Goal: Task Accomplishment & Management: Complete application form

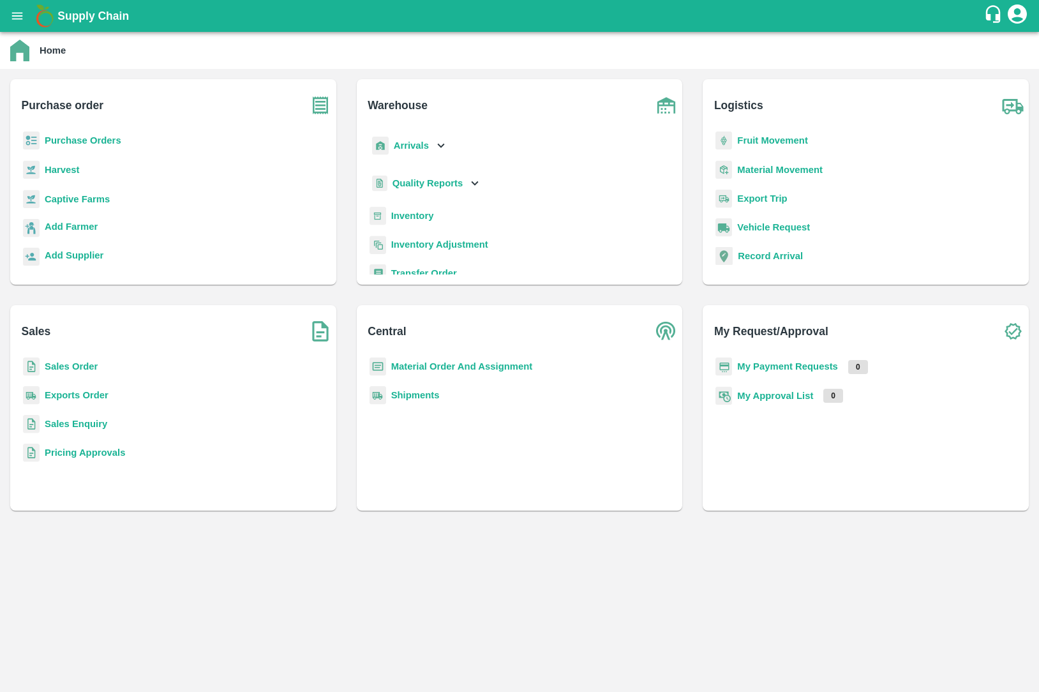
click at [100, 391] on b "Exports Order" at bounding box center [77, 395] width 64 height 10
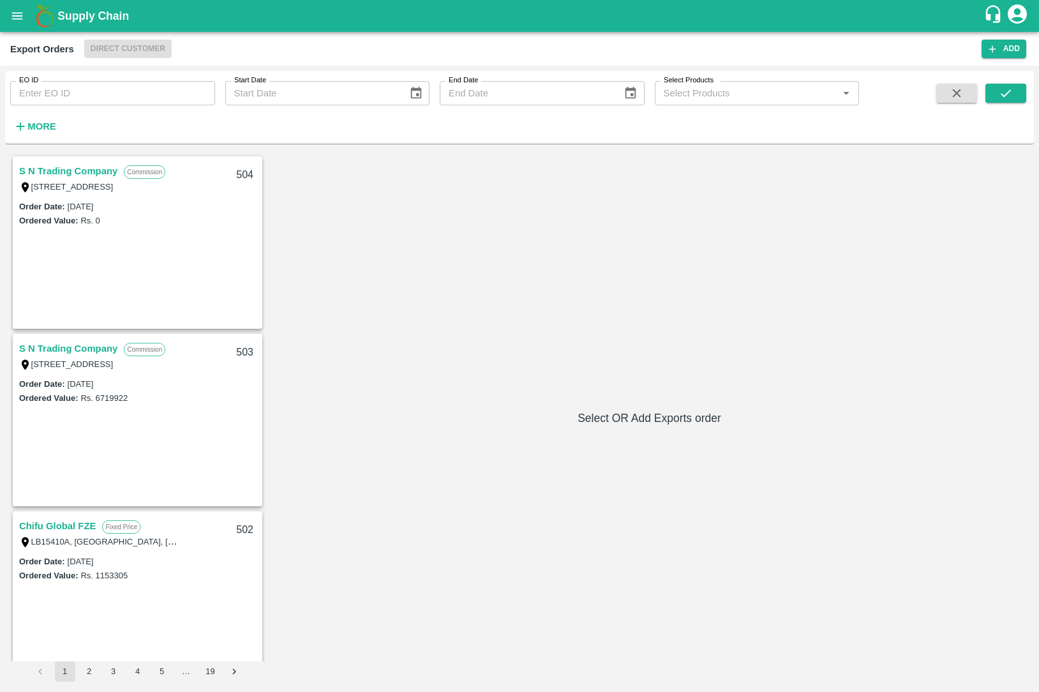
click at [71, 180] on div "[STREET_ADDRESS]" at bounding box center [98, 186] width 159 height 14
click at [71, 167] on link "S N Trading Company" at bounding box center [68, 171] width 98 height 17
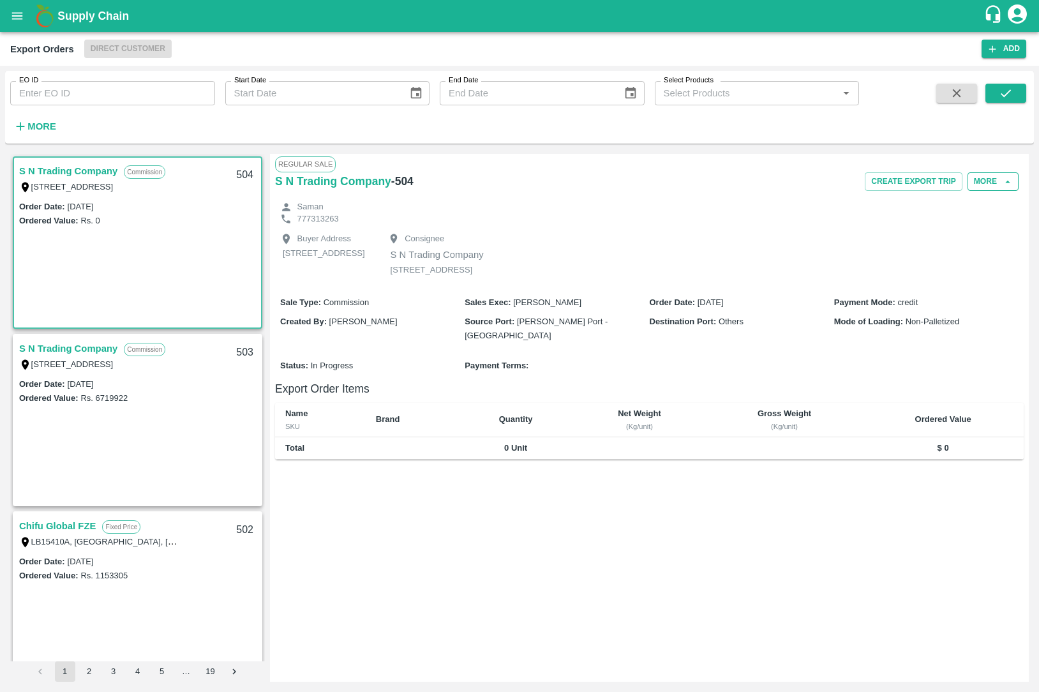
click at [988, 181] on button "More" at bounding box center [992, 181] width 51 height 18
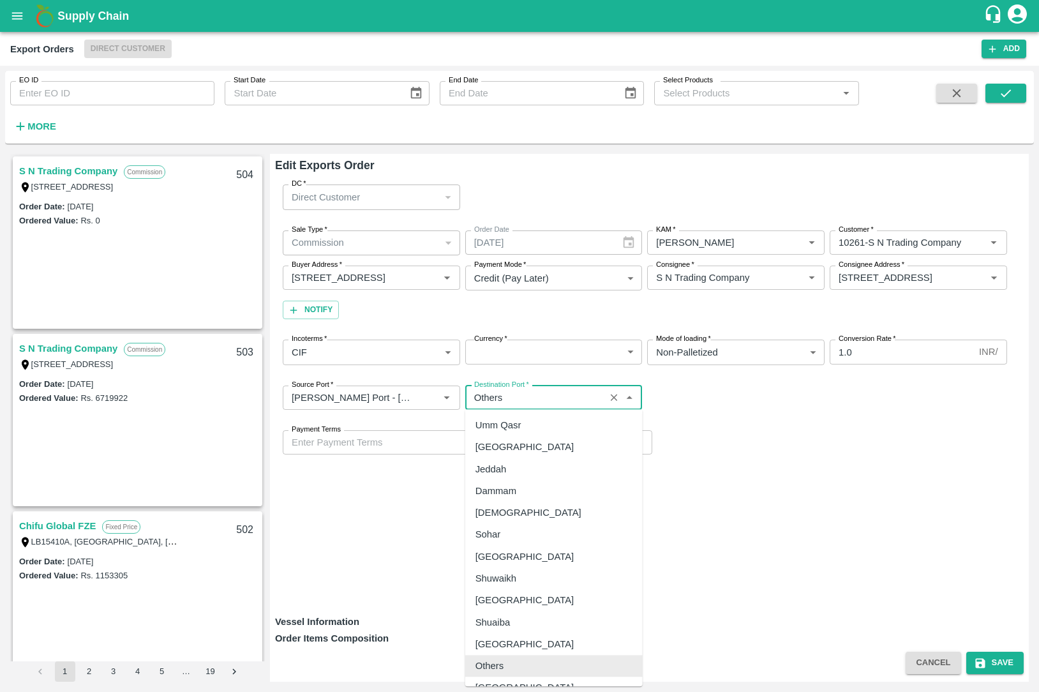
click at [558, 397] on input "Destination Port   *" at bounding box center [535, 397] width 132 height 17
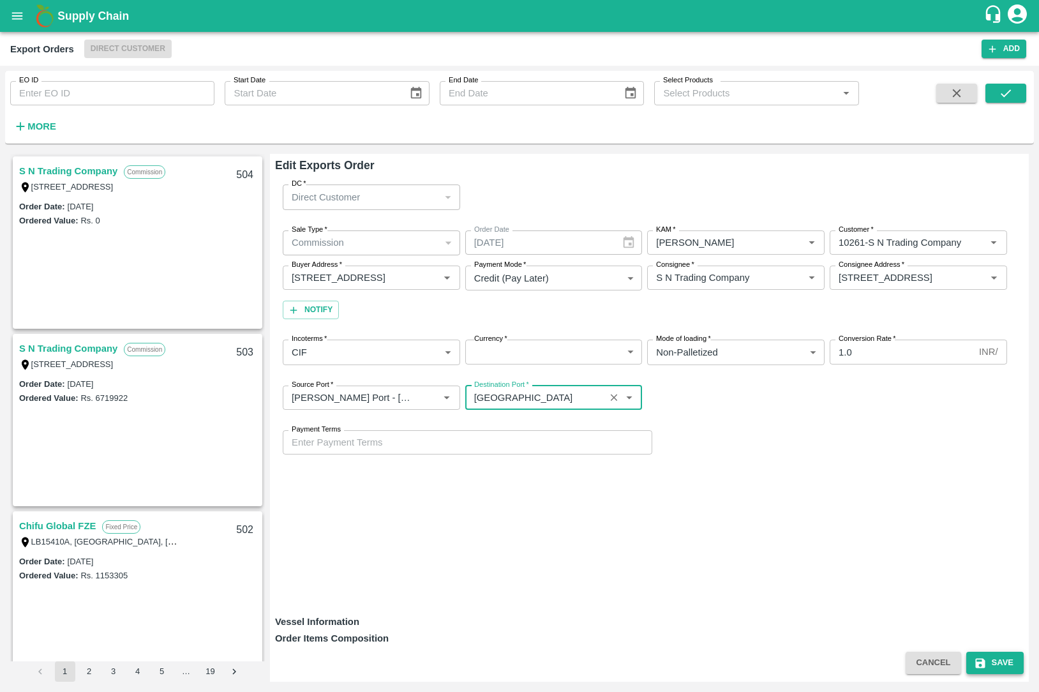
type input "Colombo"
click at [977, 658] on icon "submit" at bounding box center [980, 663] width 10 height 10
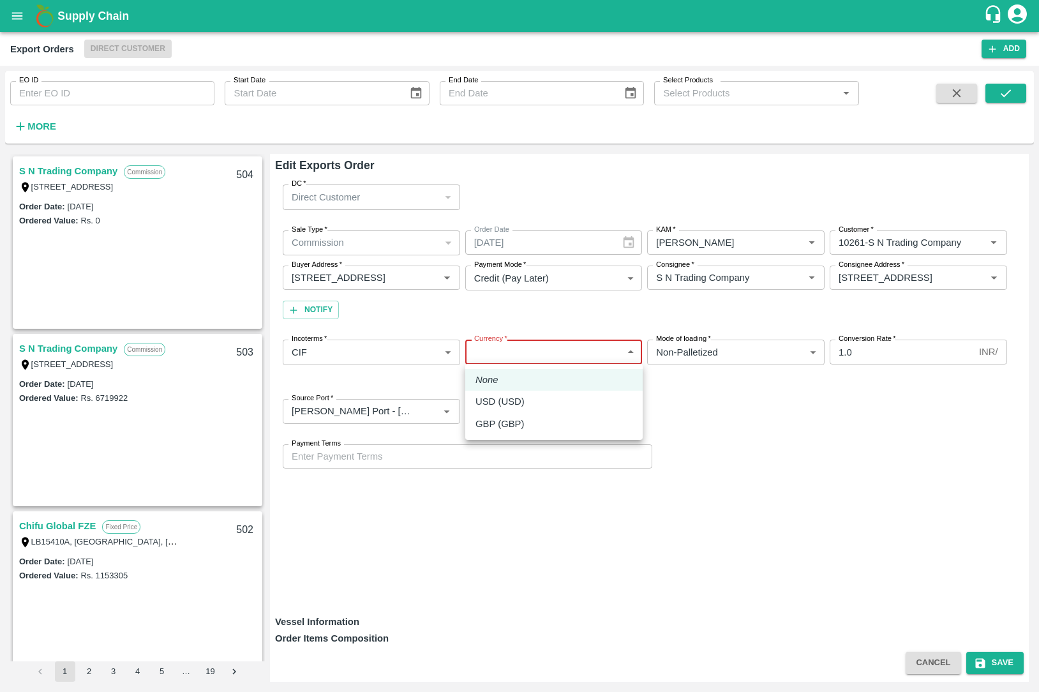
click at [576, 356] on body "Supply Chain Export Orders Direct Customer Add EO ID EO ID Start Date Start Dat…" at bounding box center [519, 346] width 1039 height 692
click at [565, 392] on li "USD (USD)" at bounding box center [553, 401] width 177 height 22
type input "25"
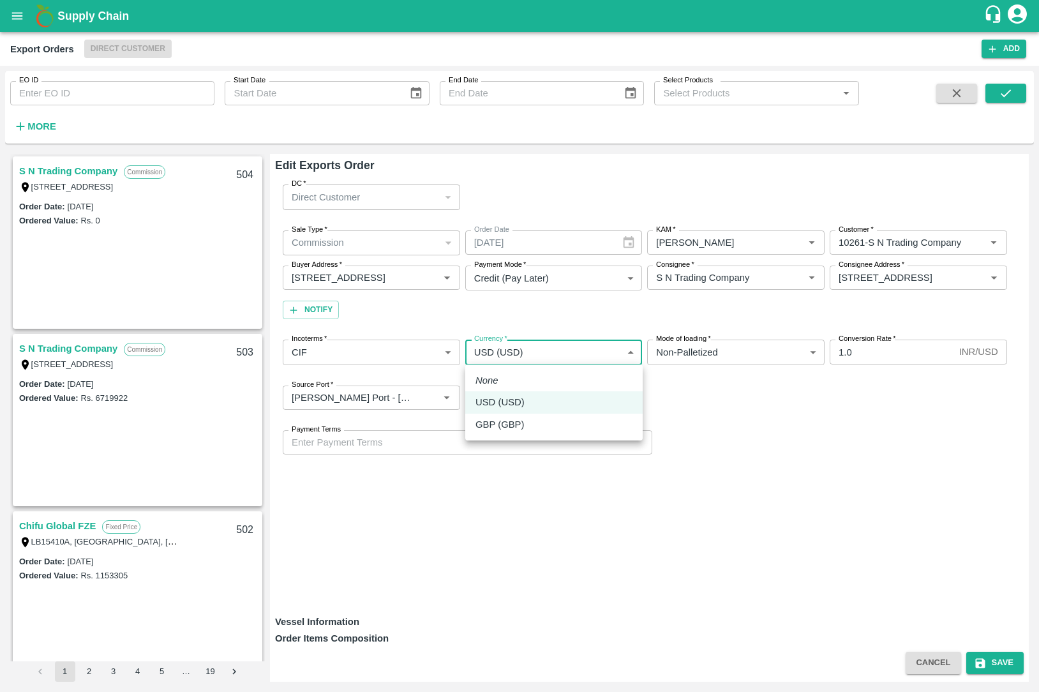
click at [596, 353] on body "Supply Chain Export Orders Direct Customer Add EO ID EO ID Start Date Start Dat…" at bounding box center [519, 346] width 1039 height 692
click at [592, 372] on li "None" at bounding box center [553, 380] width 177 height 22
